Goal: Check status: Check status

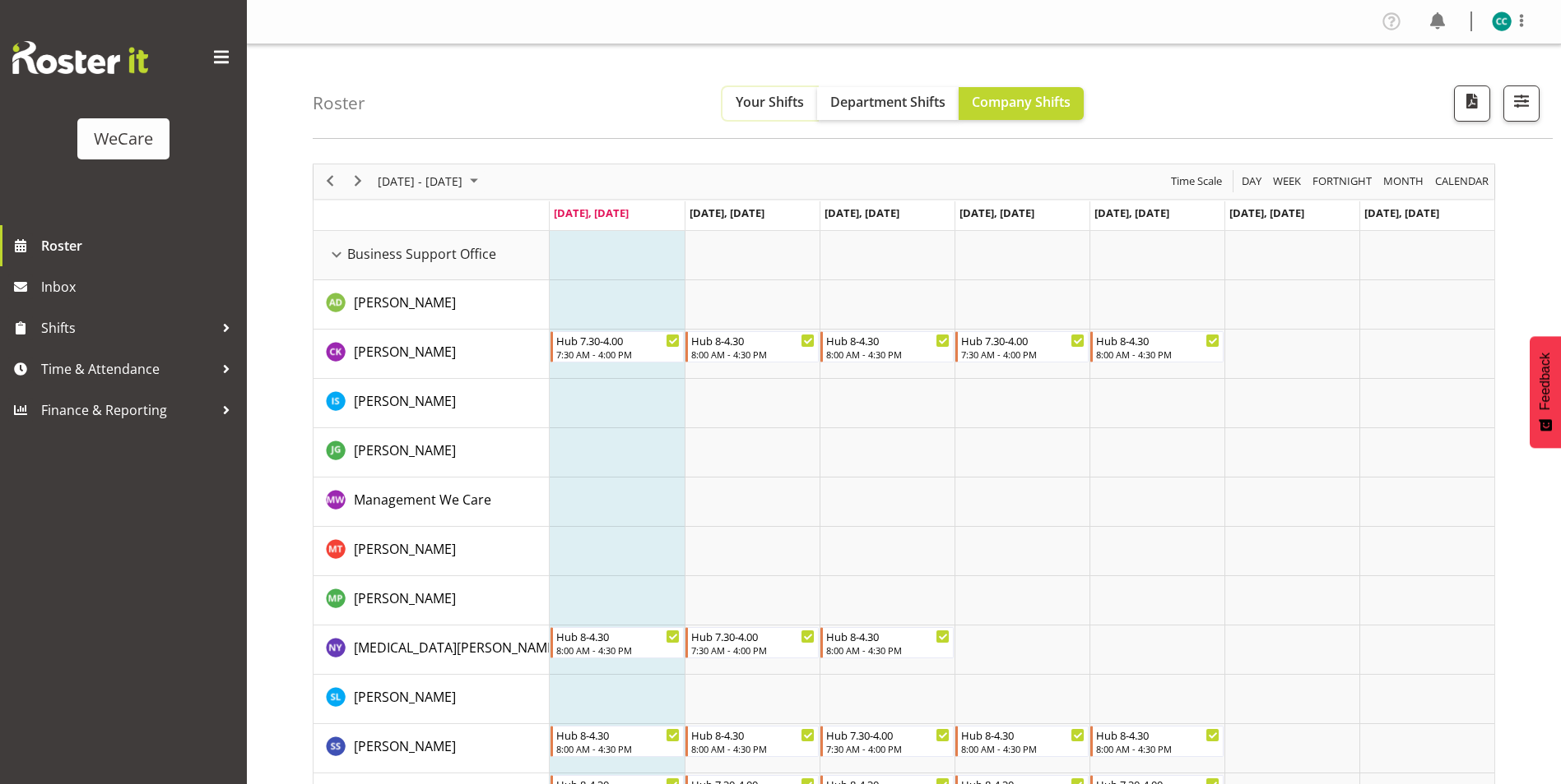
click at [784, 99] on span "Your Shifts" at bounding box center [769, 102] width 68 height 18
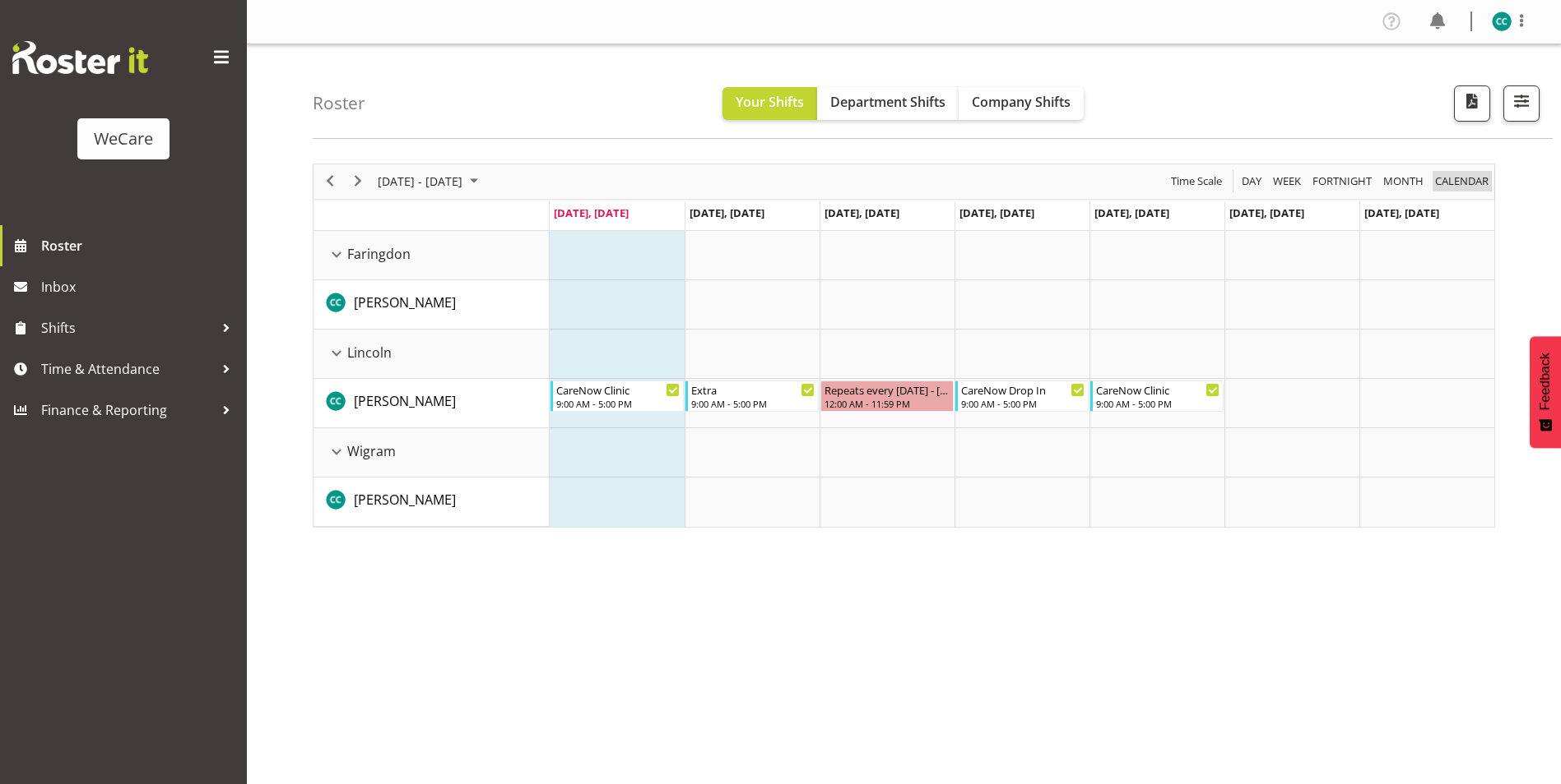
click at [1469, 177] on span "calendar" at bounding box center [1461, 181] width 57 height 20
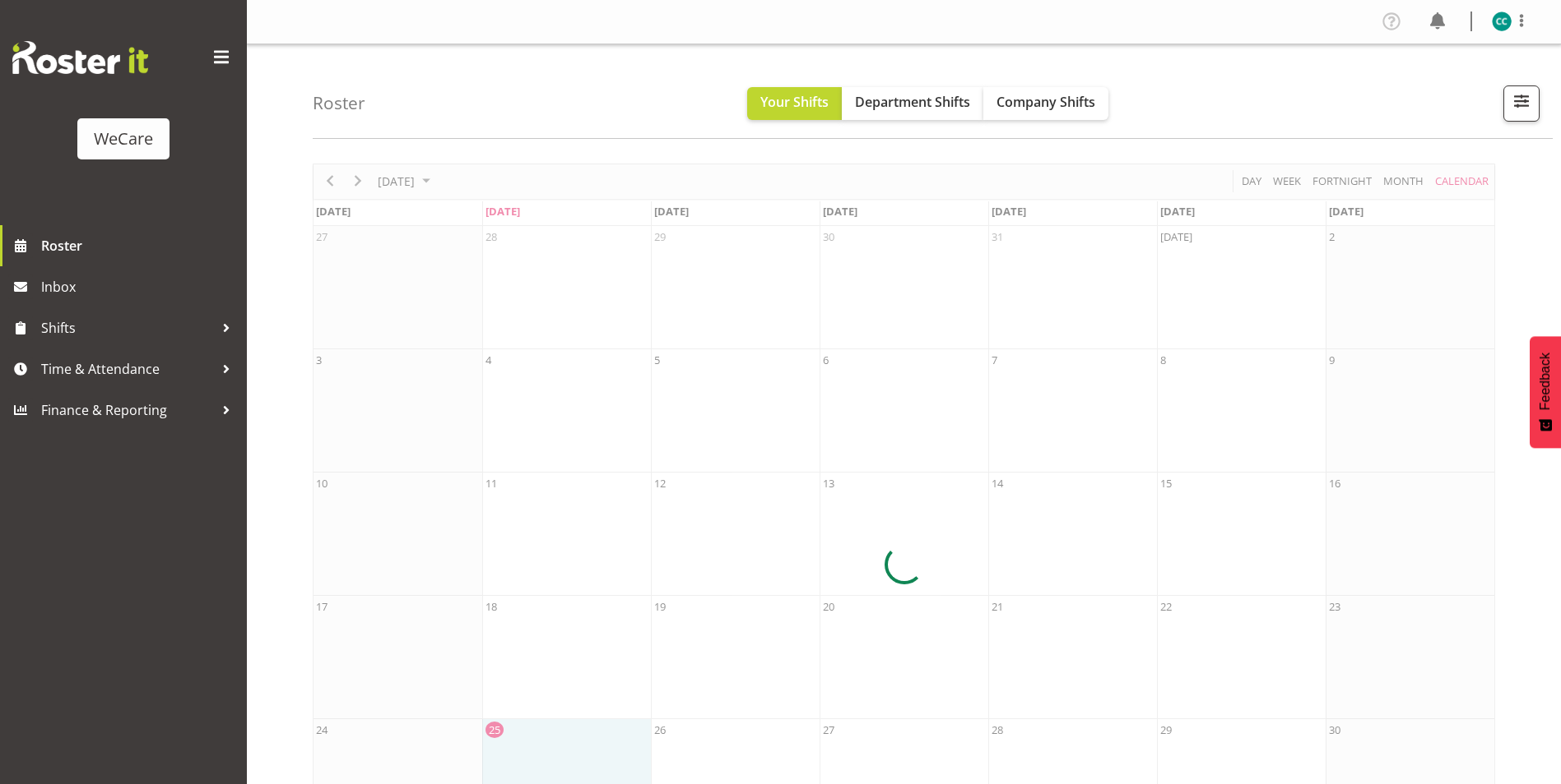
click at [1412, 184] on div at bounding box center [904, 565] width 1183 height 804
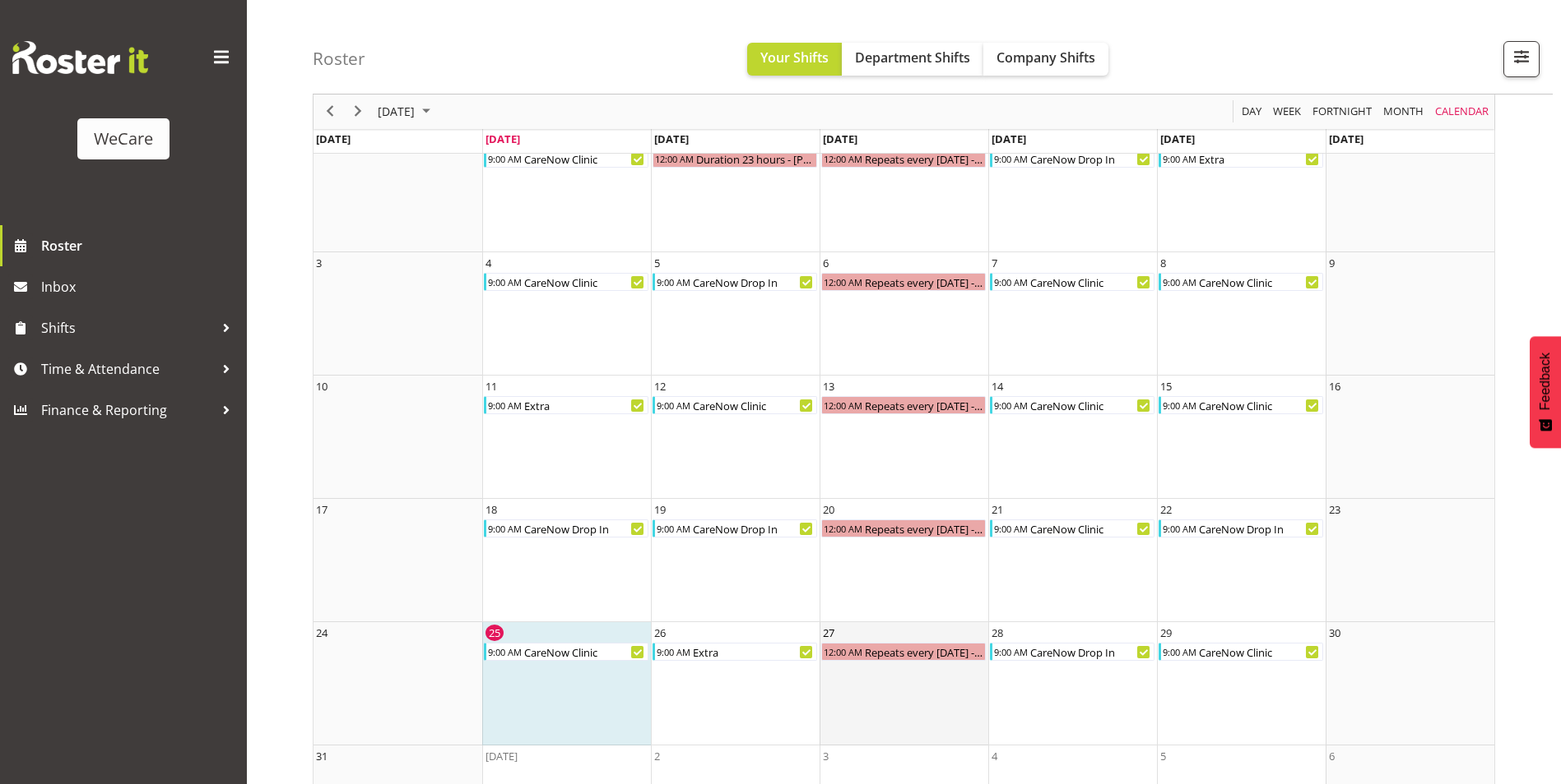
scroll to position [194, 0]
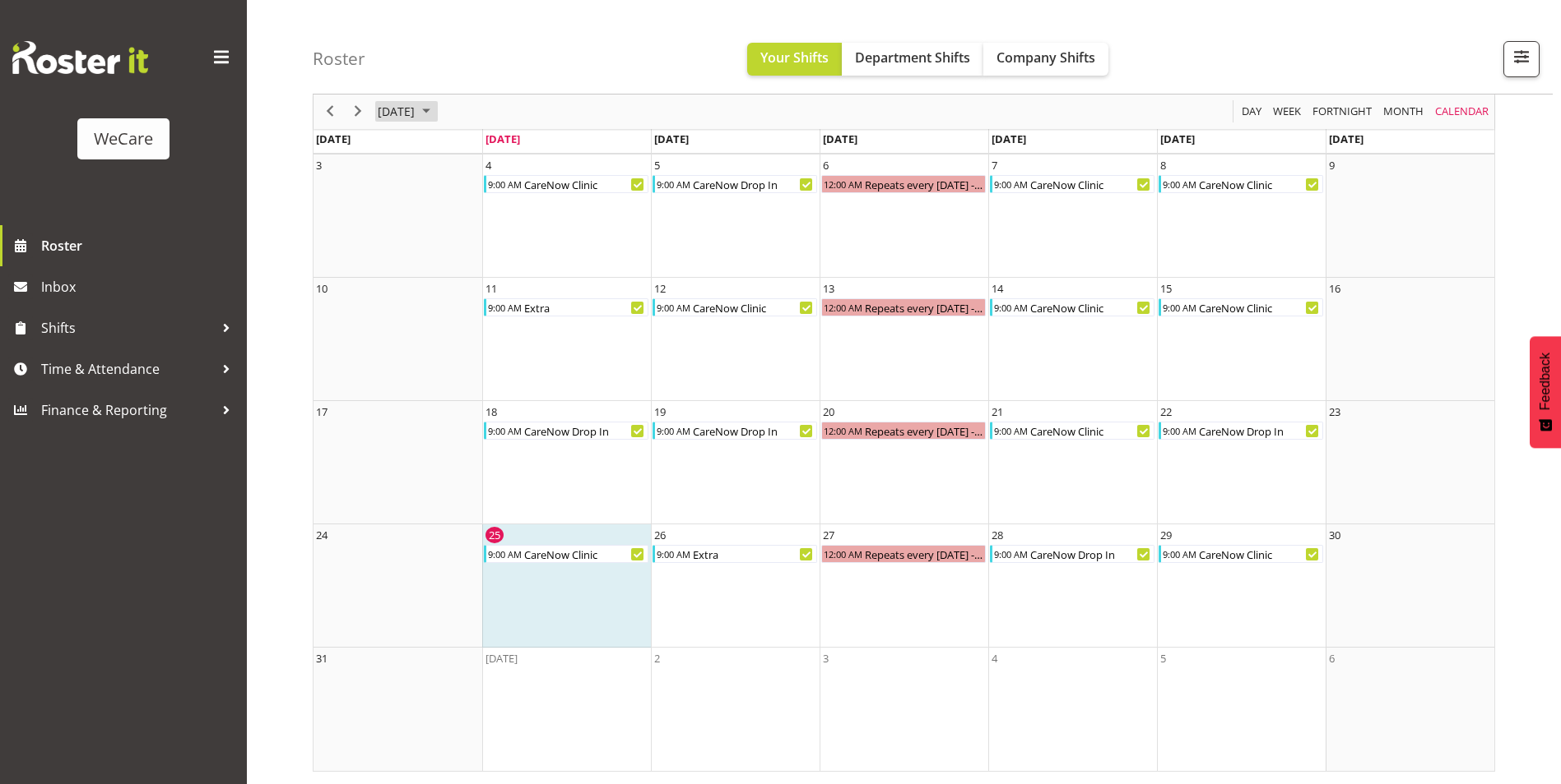
click at [436, 107] on span "August 2025" at bounding box center [426, 112] width 20 height 20
click at [407, 292] on span "Sep" at bounding box center [404, 297] width 37 height 37
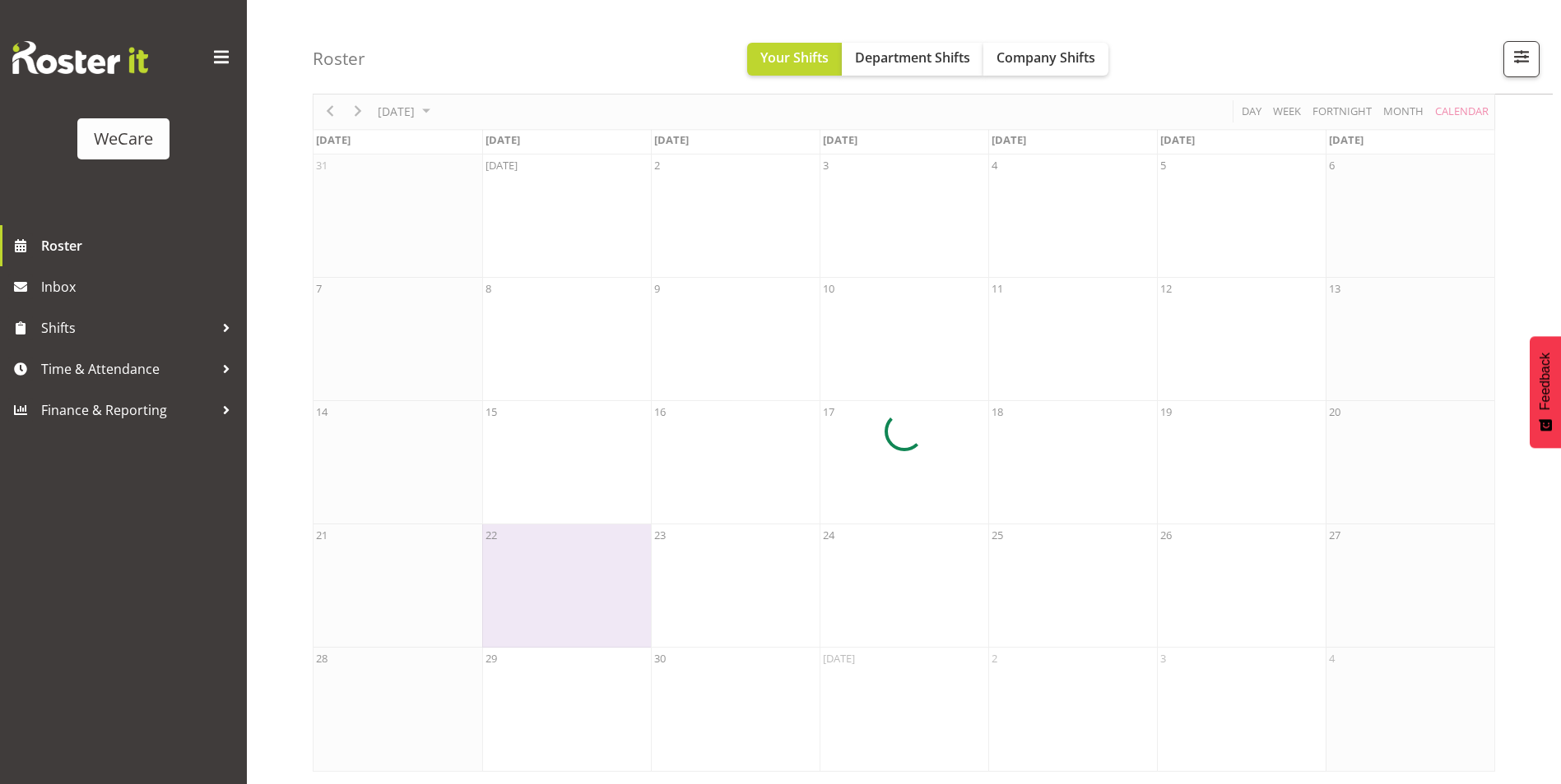
scroll to position [72, 0]
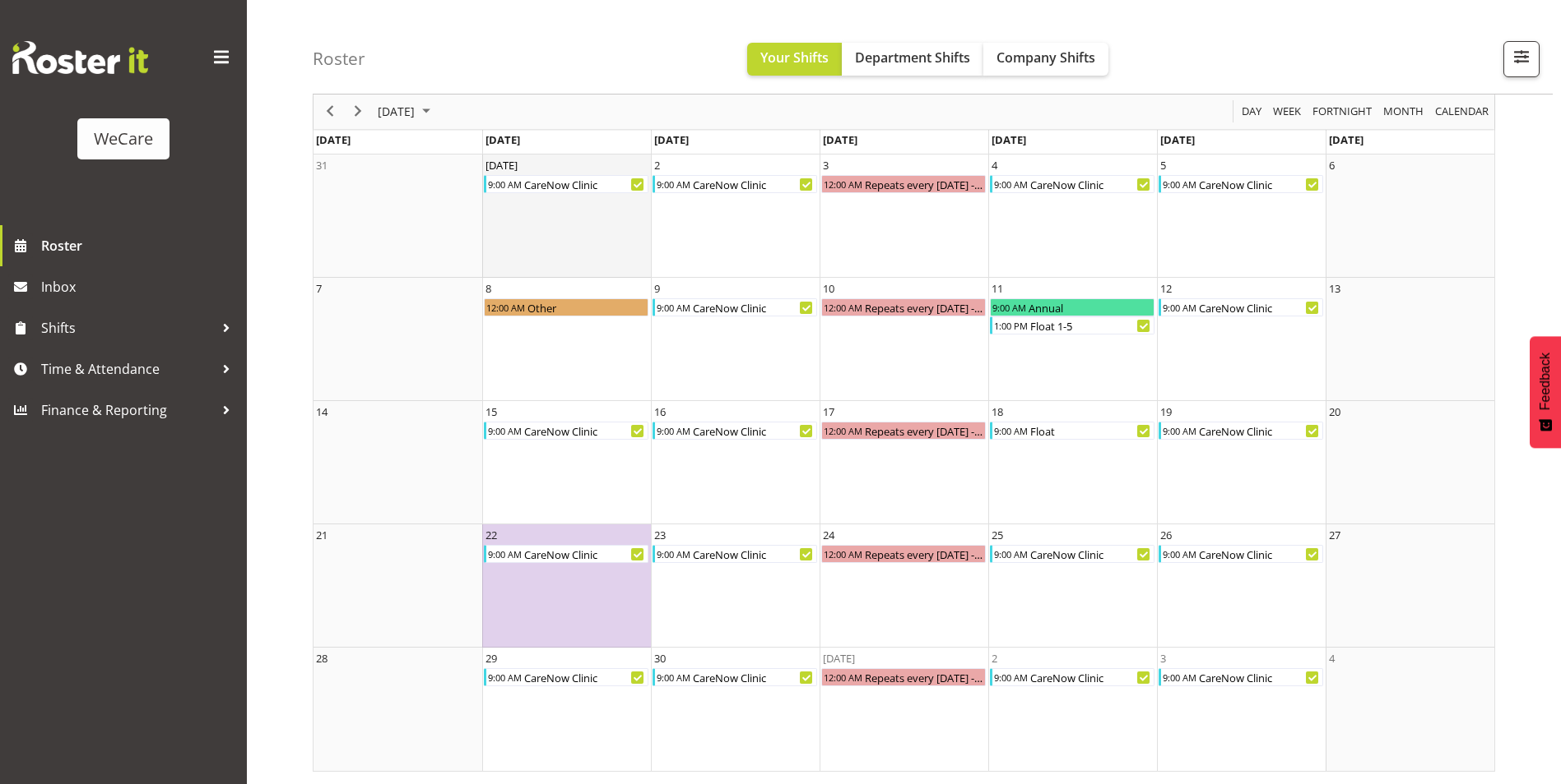
click at [616, 224] on td "[DATE] 9:00 AM CareNow Clinic" at bounding box center [567, 216] width 169 height 123
